Goal: Transaction & Acquisition: Purchase product/service

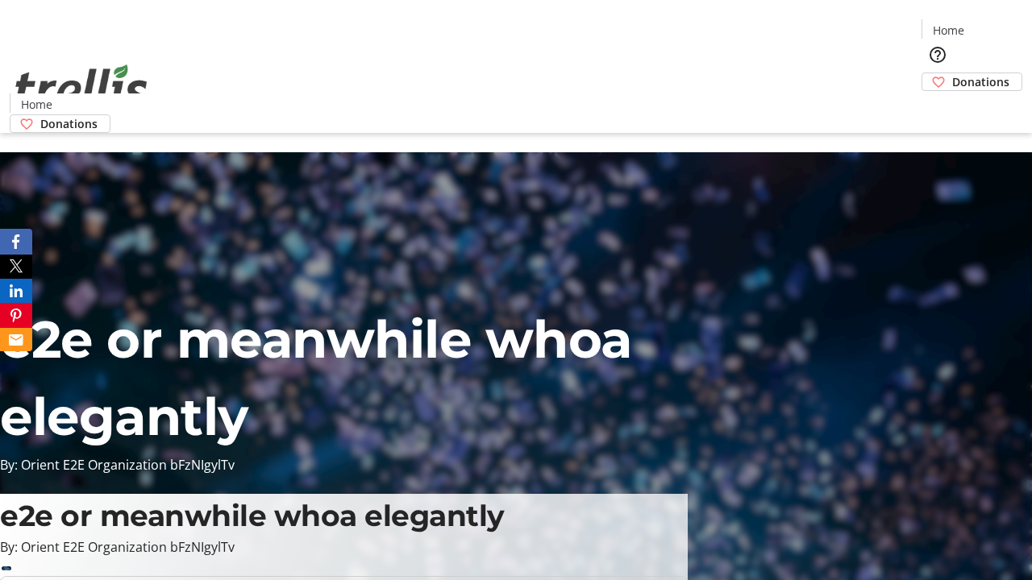
click at [952, 73] on span "Donations" at bounding box center [980, 81] width 57 height 17
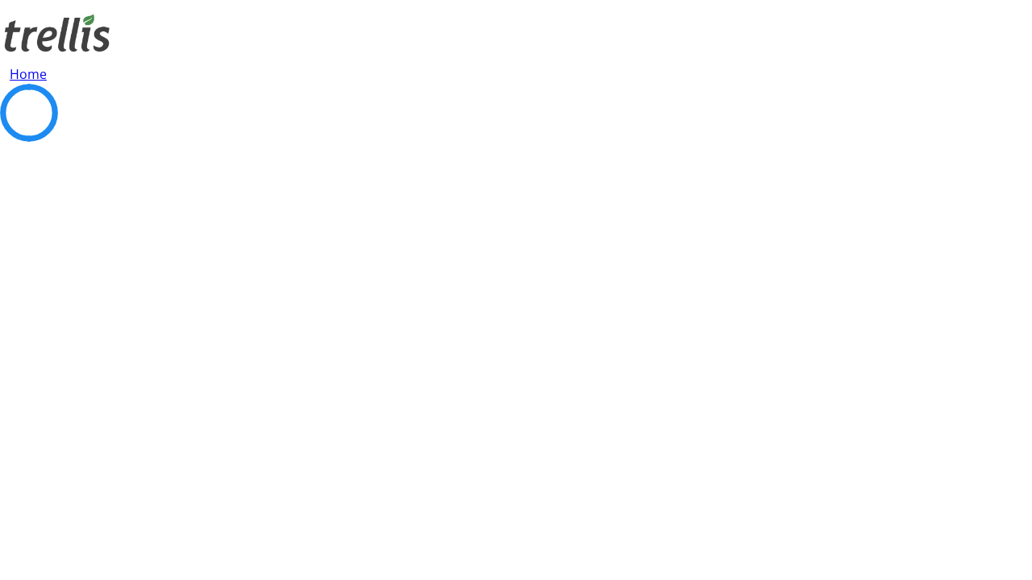
select select "CA"
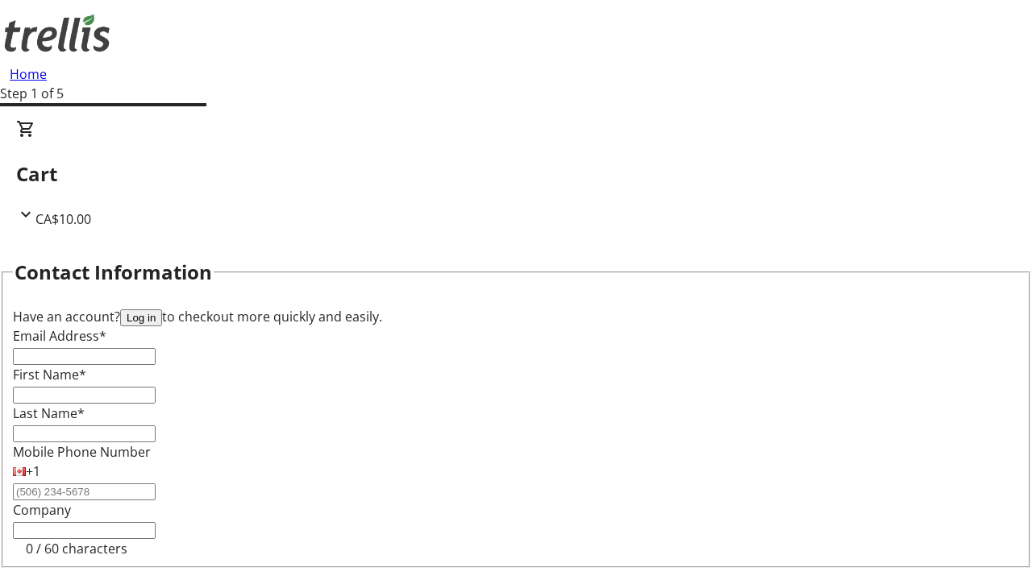
click at [162, 310] on button "Log in" at bounding box center [141, 318] width 42 height 17
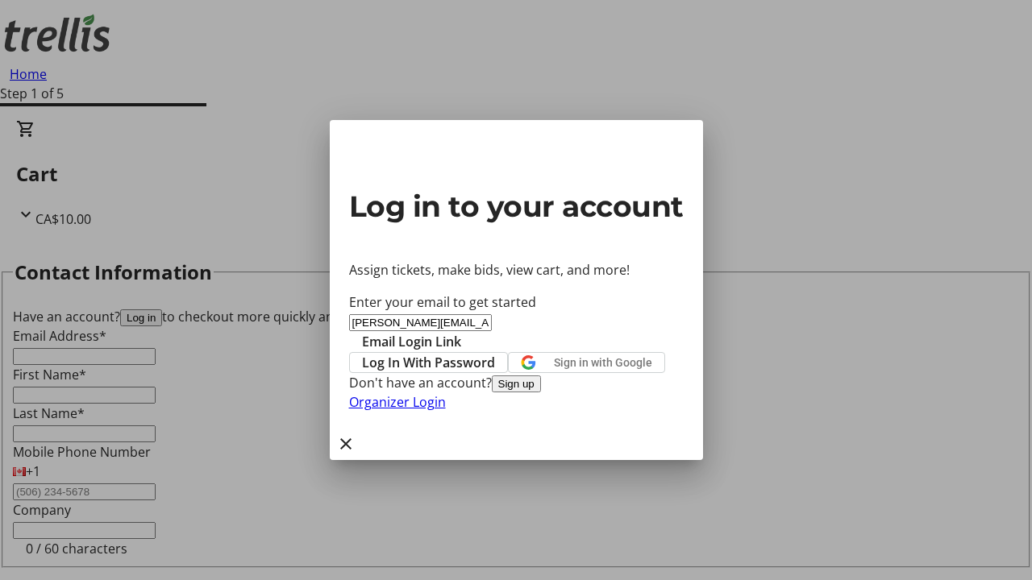
type input "[PERSON_NAME][EMAIL_ADDRESS][DOMAIN_NAME]"
click at [461, 332] on span "Email Login Link" at bounding box center [411, 341] width 99 height 19
